Goal: Task Accomplishment & Management: Use online tool/utility

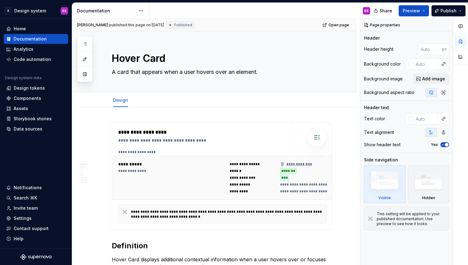
click at [140, 10] on html "A Design system RS Home Documentation Analytics Code automation Design system d…" at bounding box center [234, 132] width 468 height 265
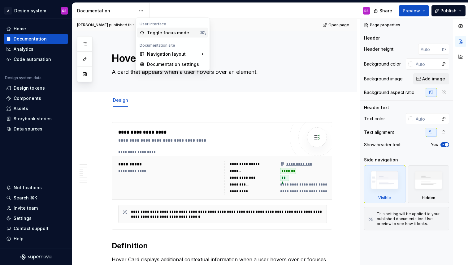
click at [152, 33] on div "Toggle focus mode" at bounding box center [172, 33] width 50 height 6
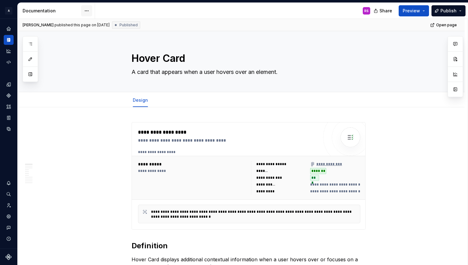
click at [90, 12] on html "A Design system RS Design system data Documentation RS Share Preview Publish Pa…" at bounding box center [234, 132] width 468 height 265
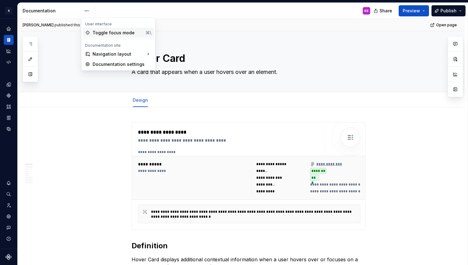
click at [103, 32] on div "Toggle focus mode" at bounding box center [118, 33] width 50 height 6
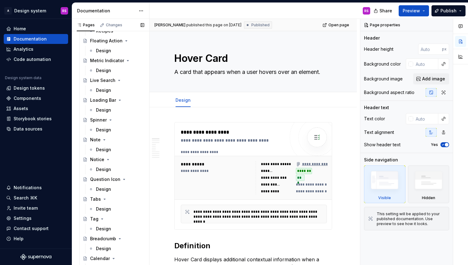
scroll to position [769, 0]
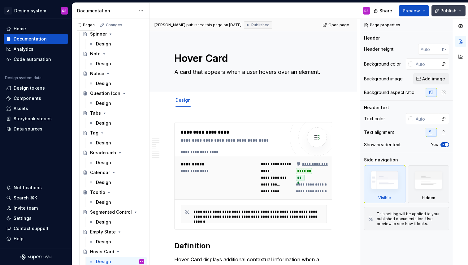
click at [445, 15] on button "Publish" at bounding box center [449, 10] width 34 height 11
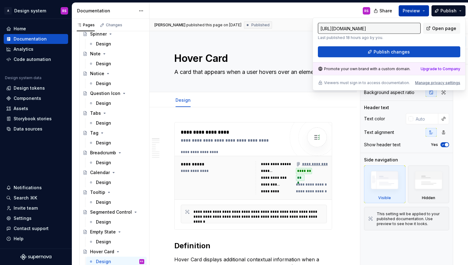
click at [421, 14] on button "Preview" at bounding box center [414, 10] width 30 height 11
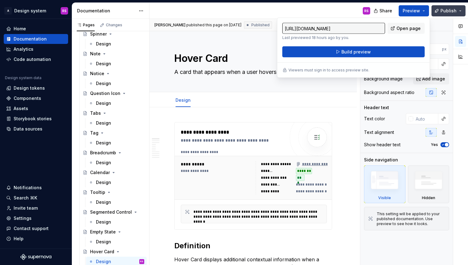
click at [444, 15] on button "Publish" at bounding box center [449, 10] width 34 height 11
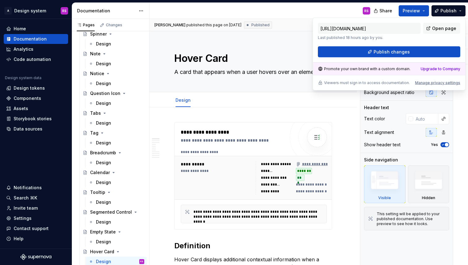
click at [379, 83] on p "Viewers must sign in to access documentation." at bounding box center [367, 83] width 86 height 5
drag, startPoint x: 379, startPoint y: 83, endPoint x: 393, endPoint y: 79, distance: 14.9
click at [393, 79] on div "[URL][DOMAIN_NAME] Last published 18 hours ago by you. Open page Publish change…" at bounding box center [389, 54] width 153 height 73
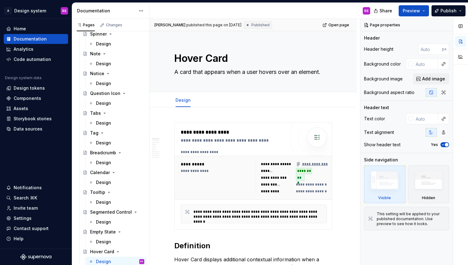
click at [389, 72] on div at bounding box center [389, 72] width 0 height 0
click at [442, 265] on div "Close" at bounding box center [234, 265] width 468 height 0
click at [164, 14] on div "RS" at bounding box center [263, 11] width 226 height 16
click at [137, 12] on html "A Design system RS Home Documentation Analytics Code automation Design system d…" at bounding box center [234, 132] width 468 height 265
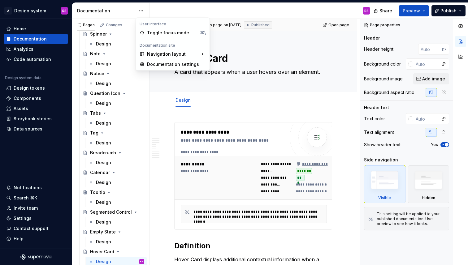
click at [183, 11] on html "A Design system RS Home Documentation Analytics Code automation Design system d…" at bounding box center [234, 132] width 468 height 265
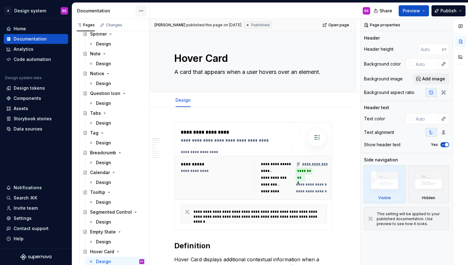
click at [142, 11] on html "A Design system RS Home Documentation Analytics Code automation Design system d…" at bounding box center [234, 132] width 468 height 265
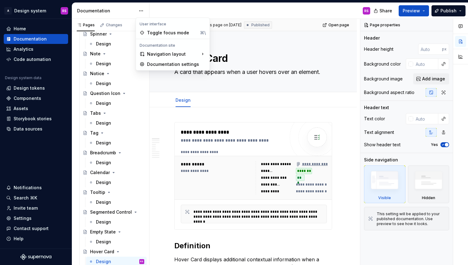
click at [153, 9] on html "A Design system RS Home Documentation Analytics Code automation Design system d…" at bounding box center [234, 132] width 468 height 265
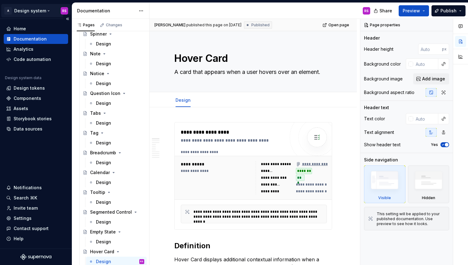
click at [40, 9] on html "A Design system RS Home Documentation Analytics Code automation Design system d…" at bounding box center [234, 132] width 468 height 265
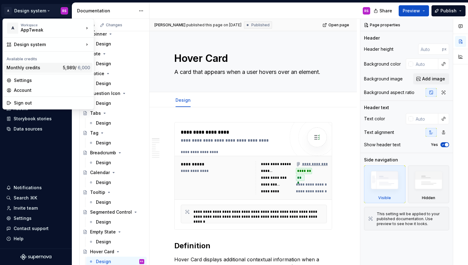
click at [57, 67] on div "Monthly credits" at bounding box center [34, 68] width 54 height 6
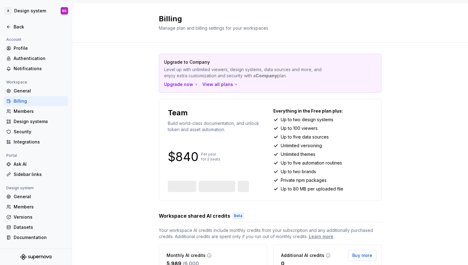
scroll to position [101, 0]
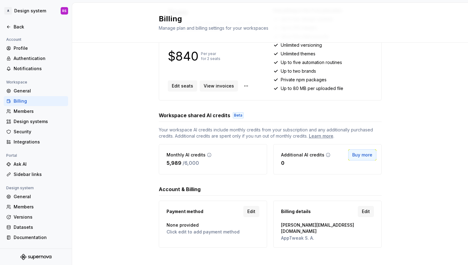
click at [370, 154] on span "Buy more" at bounding box center [362, 155] width 20 height 6
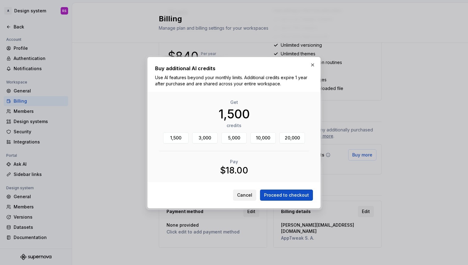
click at [251, 199] on button "Cancel" at bounding box center [244, 195] width 23 height 11
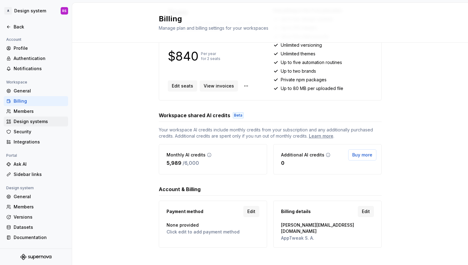
click at [38, 121] on div "Design systems" at bounding box center [40, 122] width 52 height 6
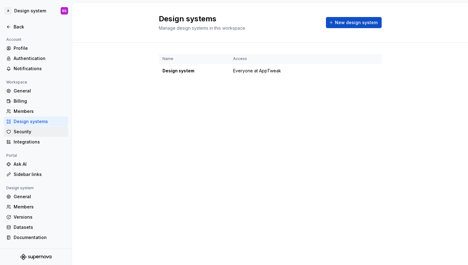
click at [40, 133] on div "Security" at bounding box center [40, 132] width 52 height 6
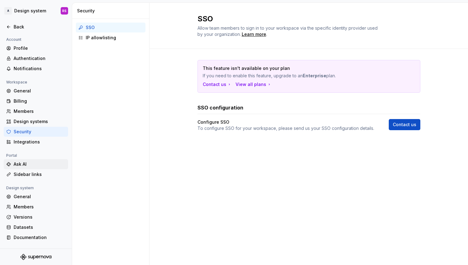
click at [41, 165] on div "Ask AI" at bounding box center [40, 164] width 52 height 6
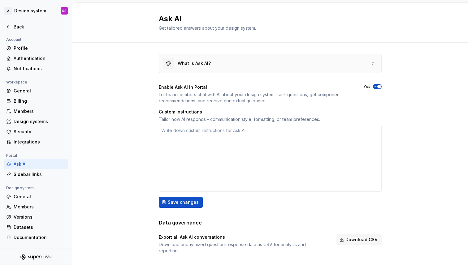
click at [201, 68] on div "What is Ask AI?" at bounding box center [187, 63] width 48 height 11
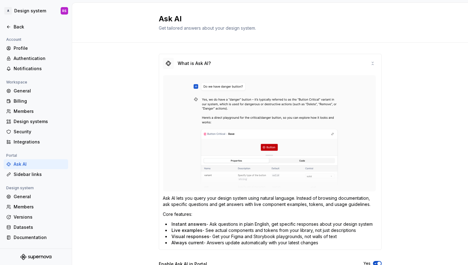
type textarea "*"
